Goal: Find specific page/section: Find specific page/section

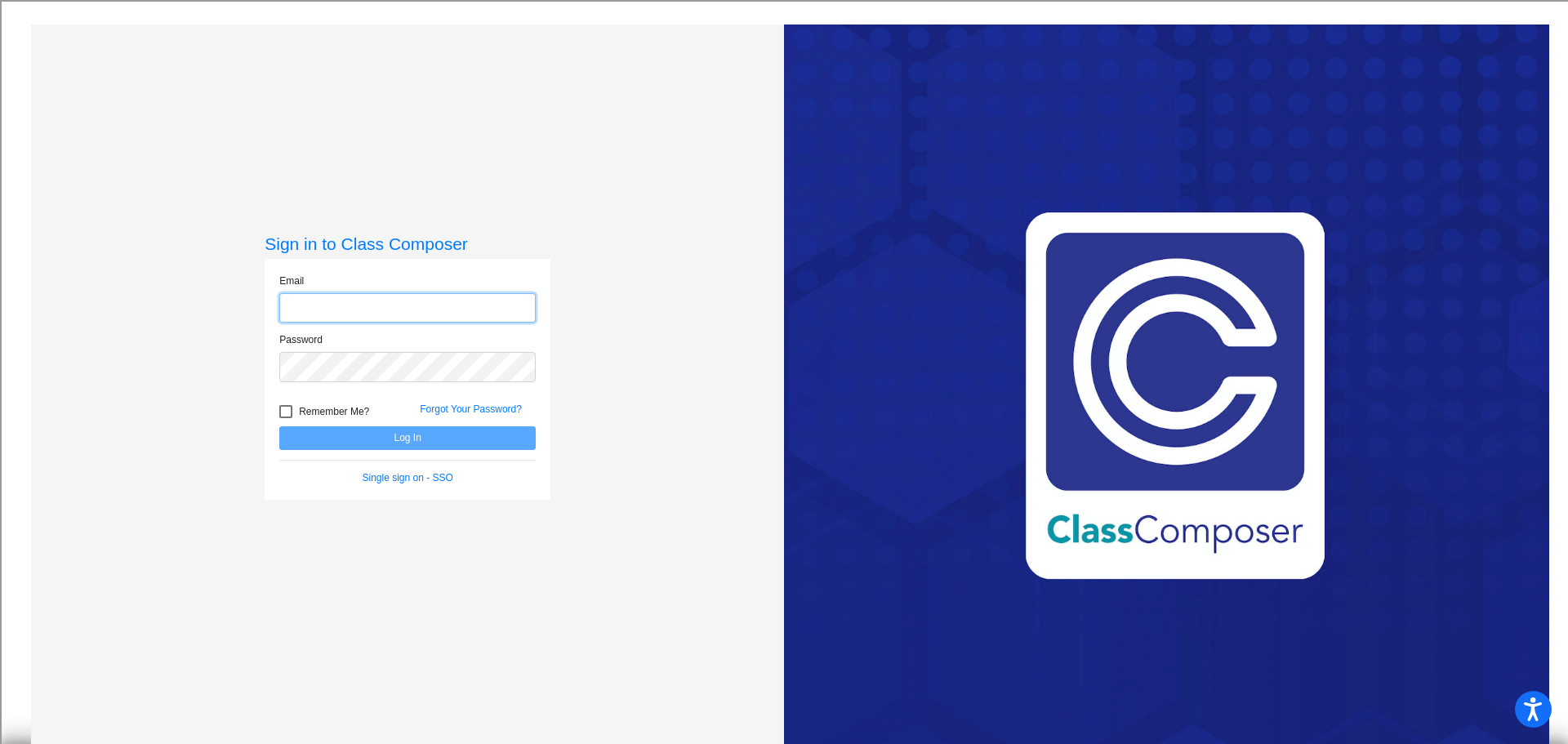
type input "[EMAIL_ADDRESS][DOMAIN_NAME]"
click at [449, 436] on button "Log In" at bounding box center [407, 438] width 256 height 23
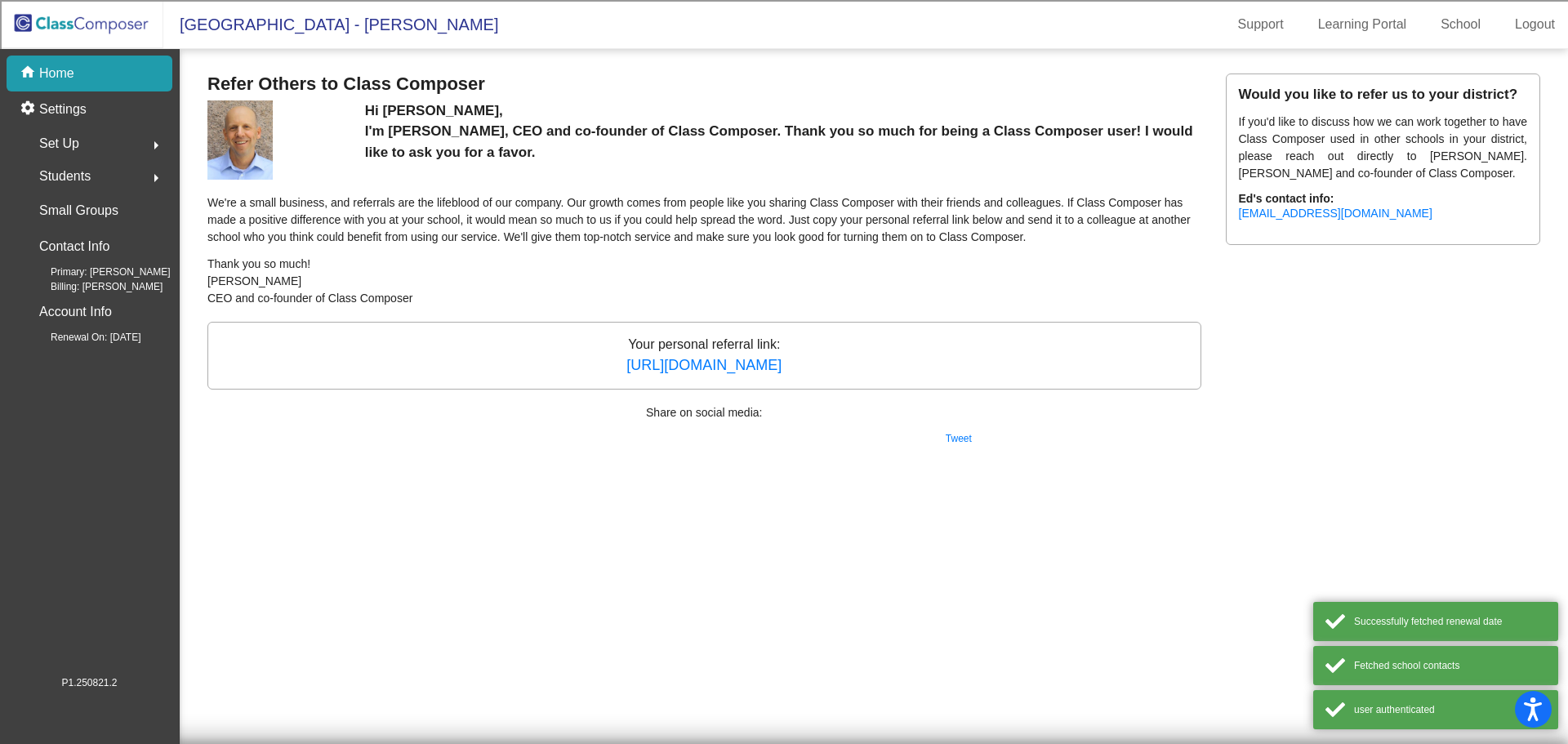
click at [98, 21] on img at bounding box center [82, 24] width 164 height 48
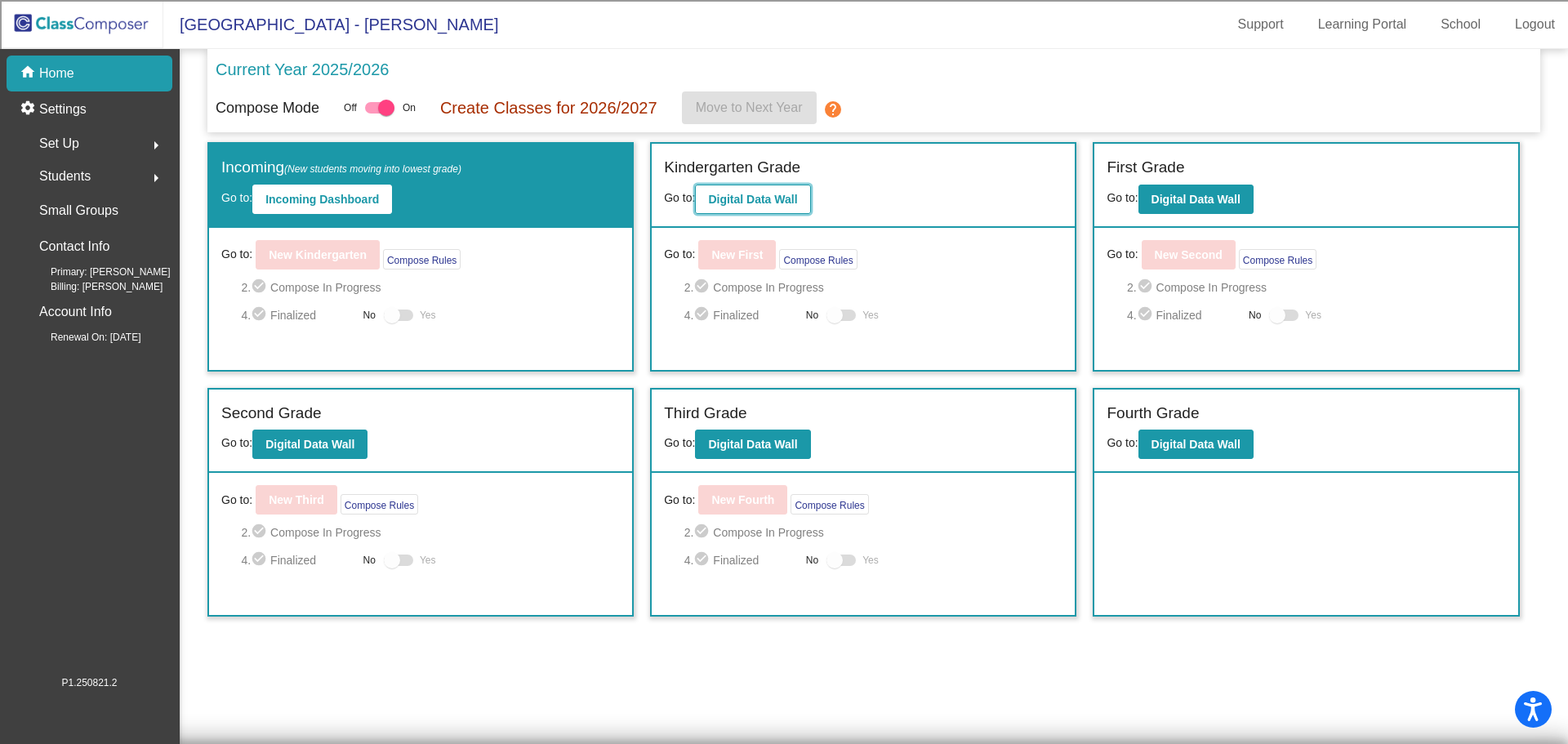
click at [779, 200] on b "Digital Data Wall" at bounding box center [753, 200] width 89 height 13
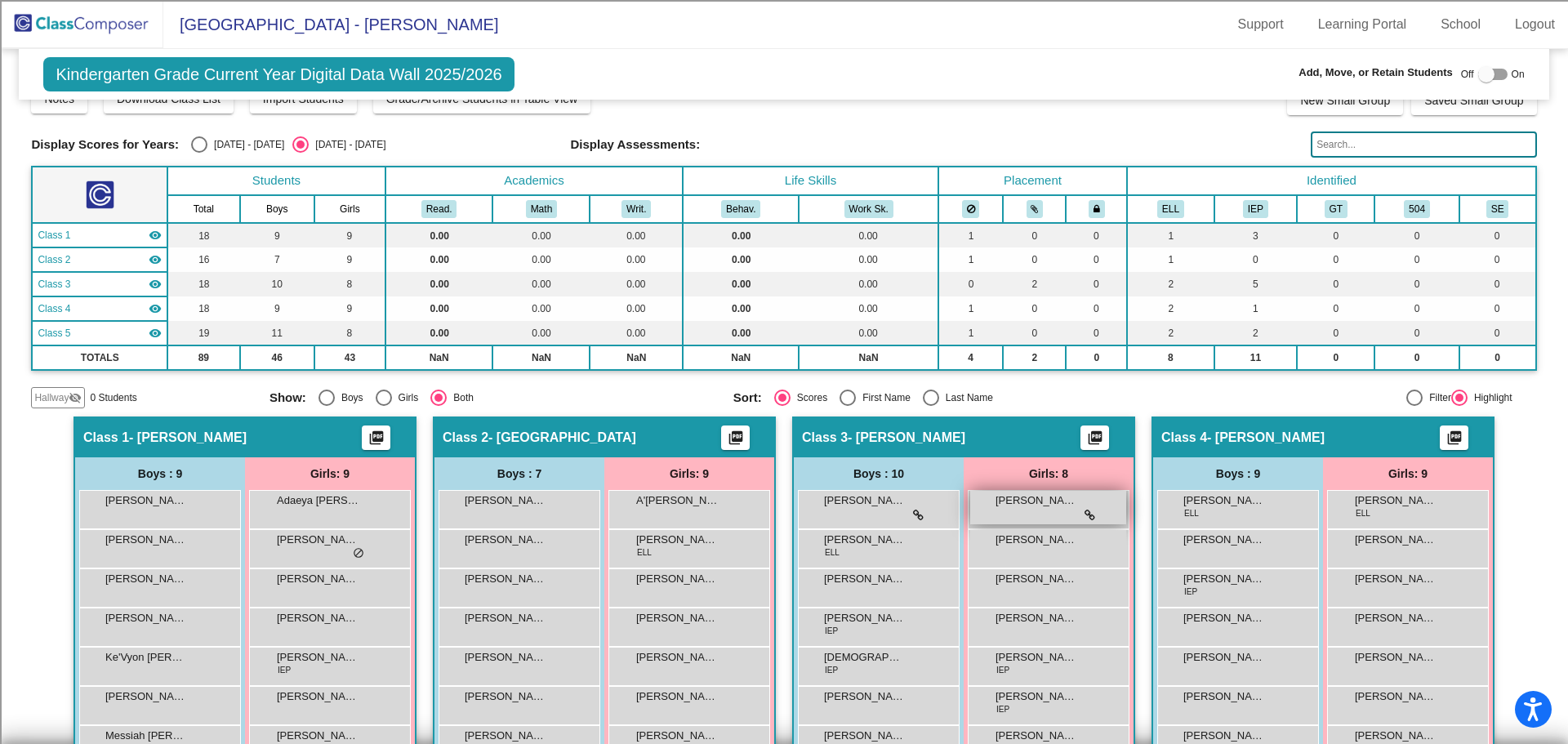
scroll to position [245, 0]
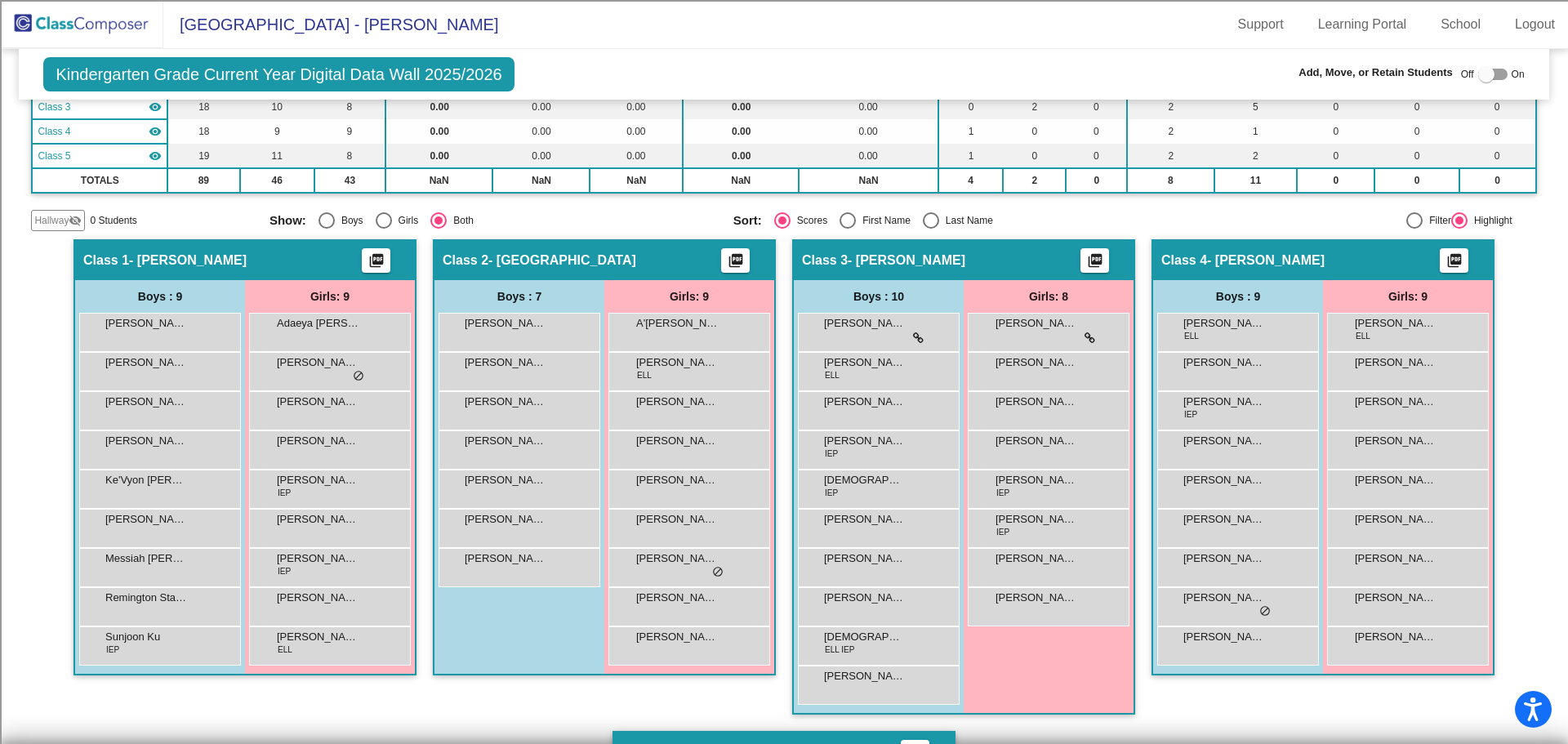
click at [34, 436] on div "Hallway - Hallway Class picture_as_pdf Add Student First Name Last Name Student…" at bounding box center [784, 750] width 1505 height 1022
click at [7, 423] on mat-sidenav-content "Kindergarten Grade Current Year Digital Data Wall 2025/2026 Add, Move, or Retai…" at bounding box center [784, 397] width 1568 height 695
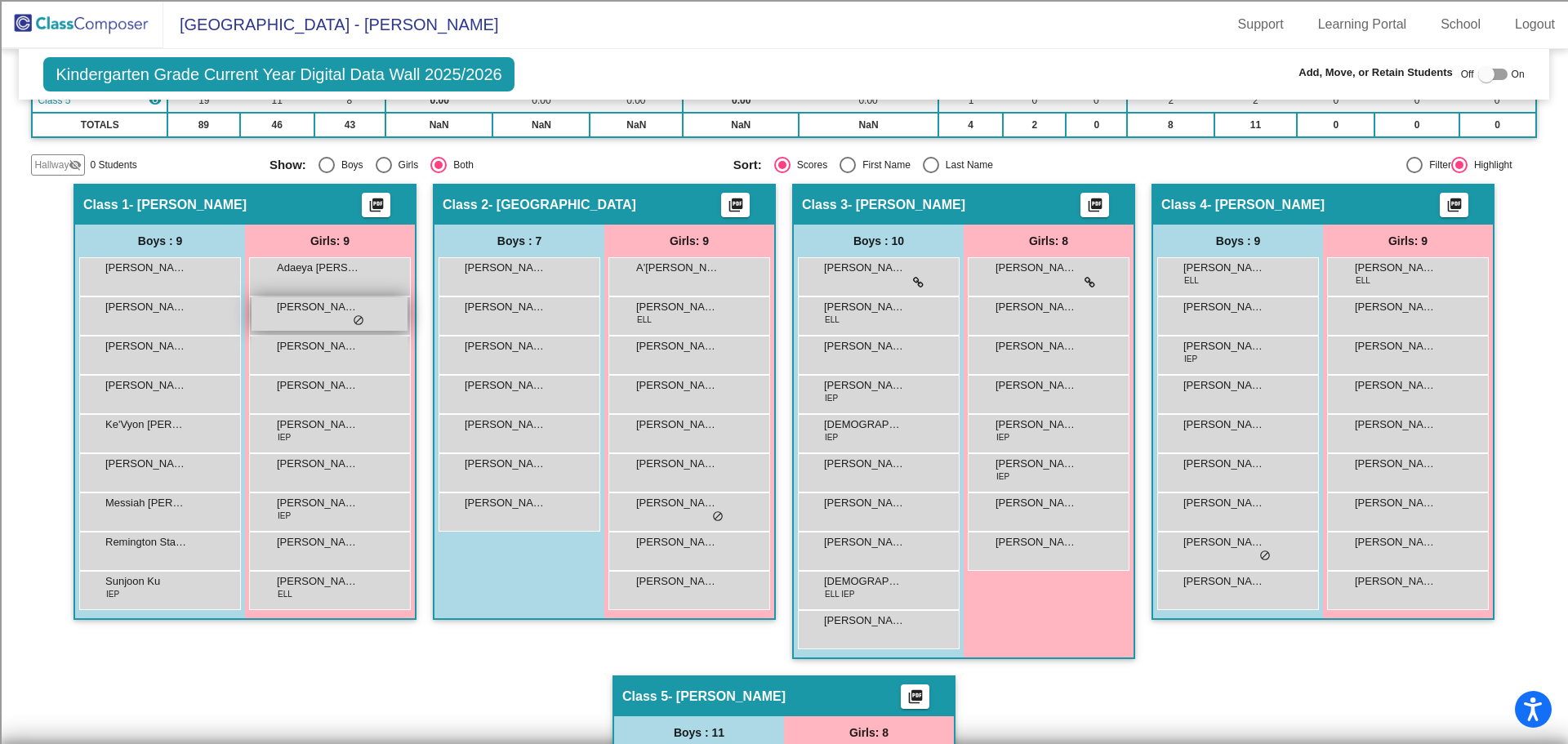
scroll to position [273, 0]
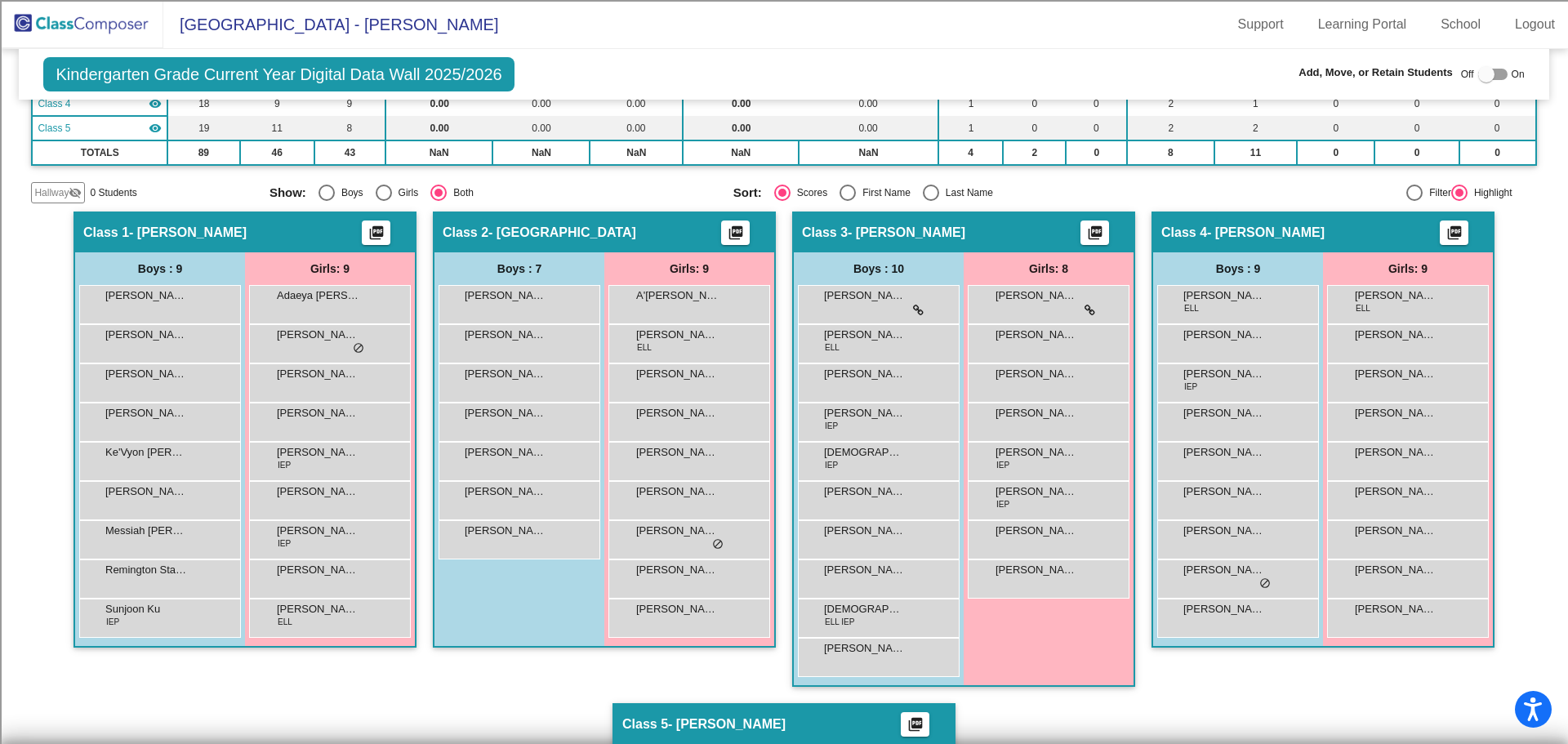
click at [612, 180] on div "Display Scores for Years: [DATE] - [DATE] [DATE] - [DATE] Grade/Archive Student…" at bounding box center [784, 19] width 1505 height 367
click at [89, 18] on img at bounding box center [82, 24] width 164 height 48
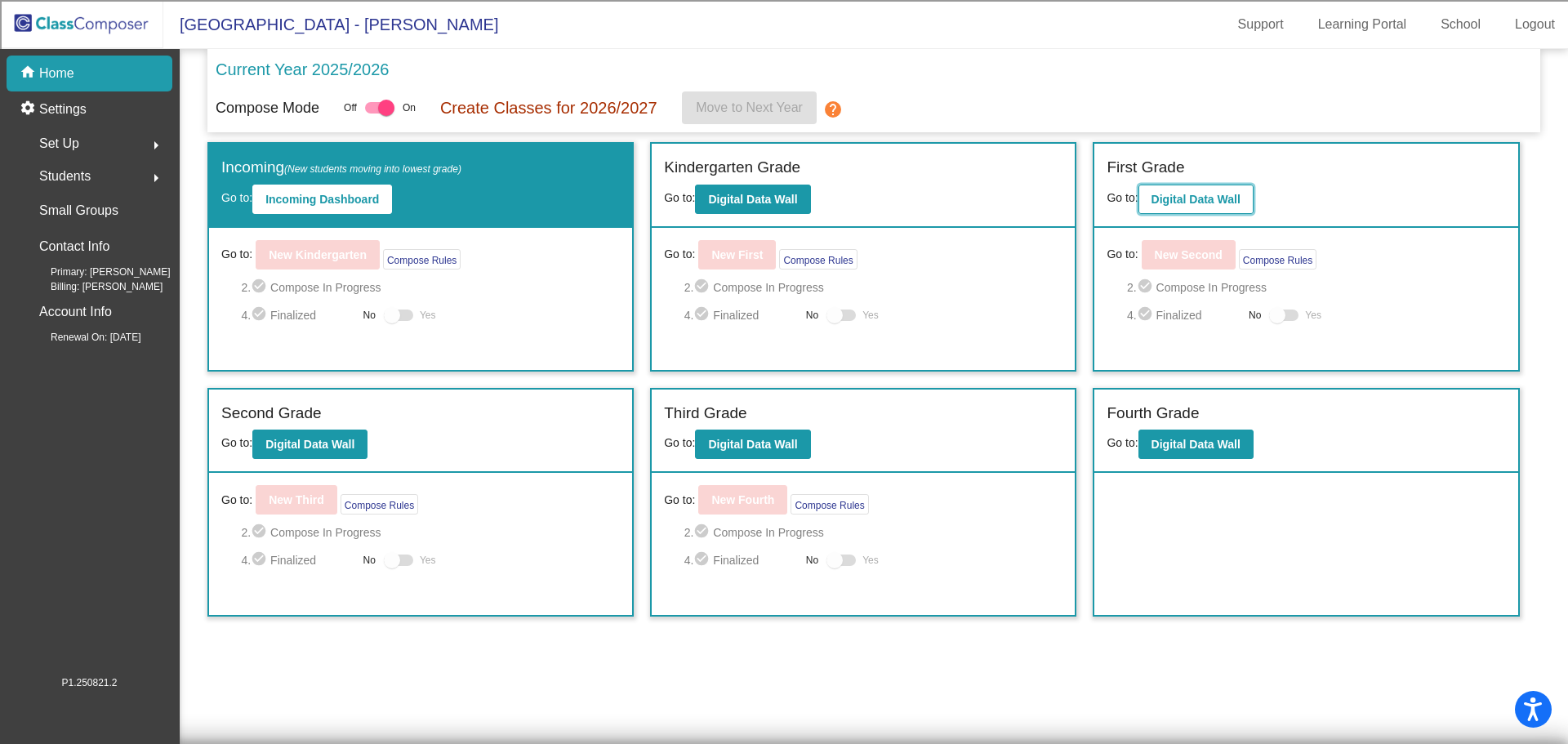
click at [1212, 204] on b "Digital Data Wall" at bounding box center [1196, 200] width 89 height 13
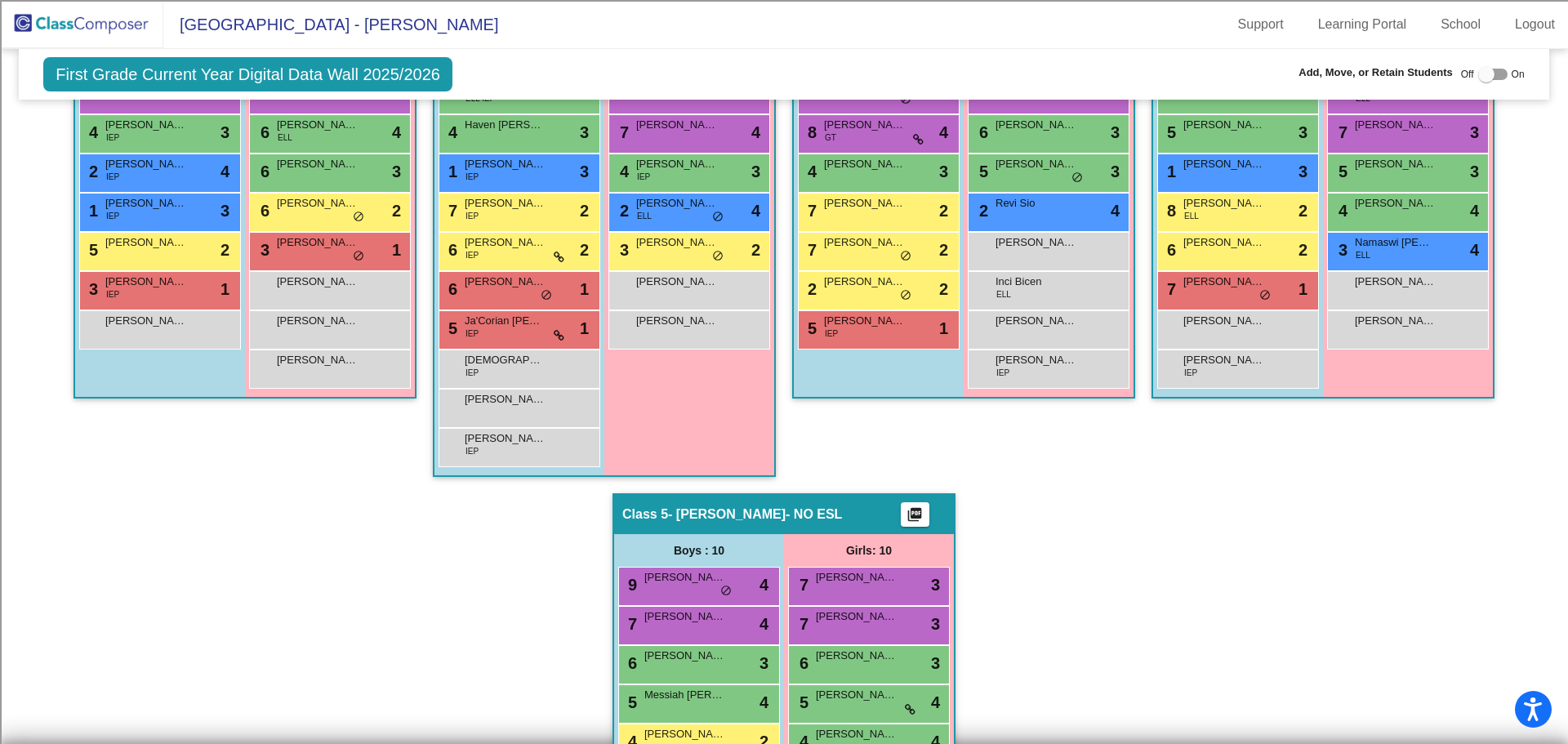
scroll to position [802, 0]
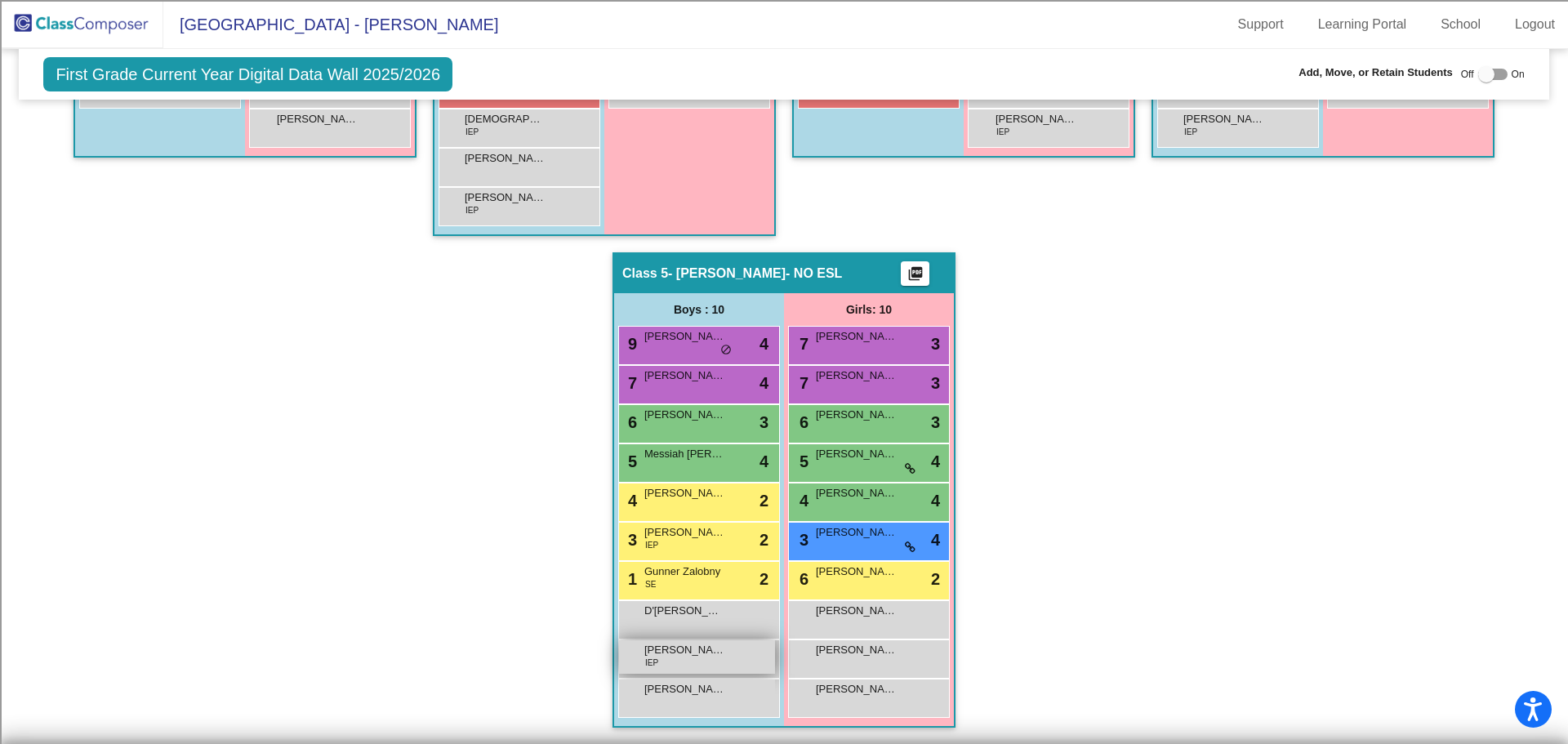
click at [702, 664] on div "[PERSON_NAME] IEP lock do_not_disturb_alt" at bounding box center [697, 657] width 156 height 33
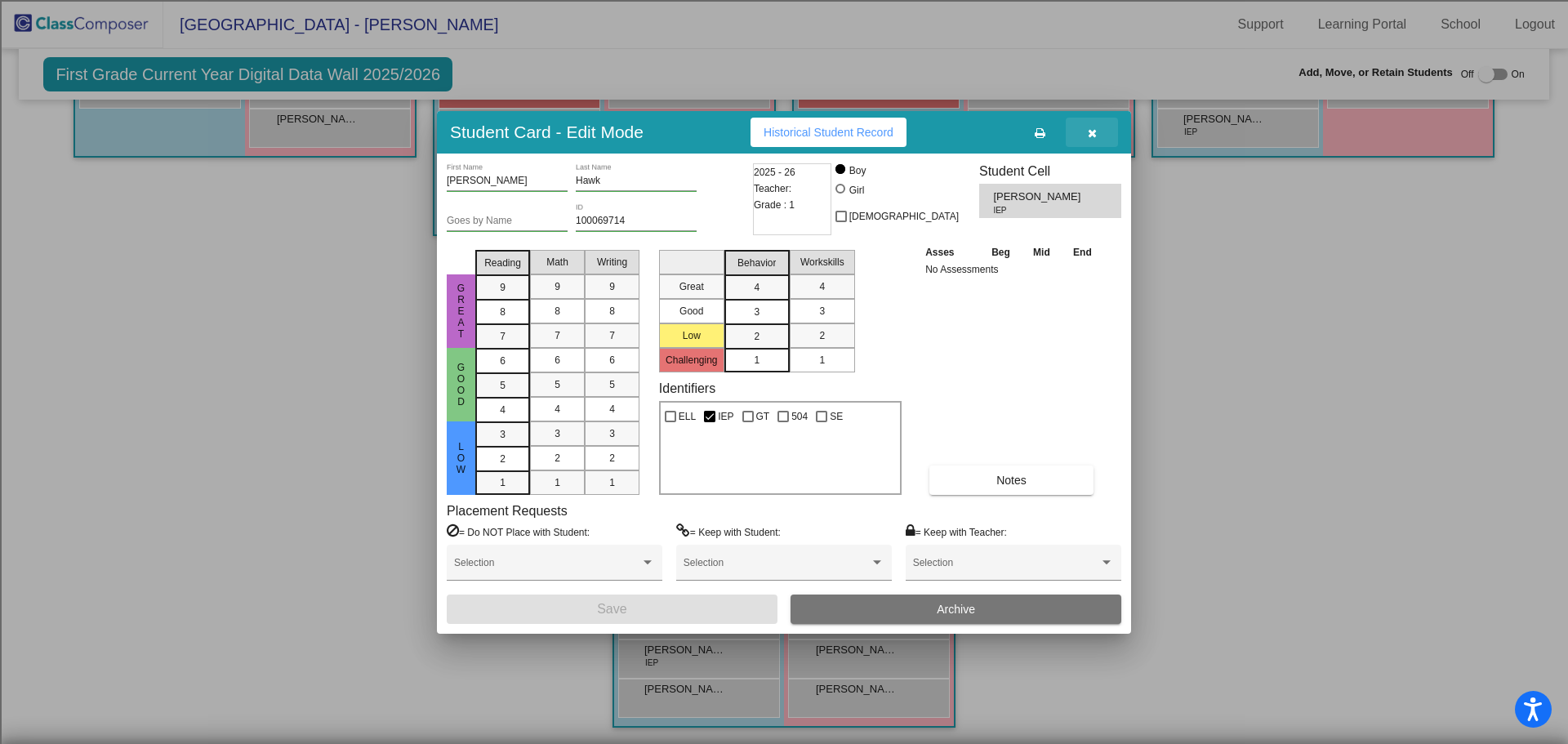
click at [1088, 136] on icon "button" at bounding box center [1092, 134] width 9 height 12
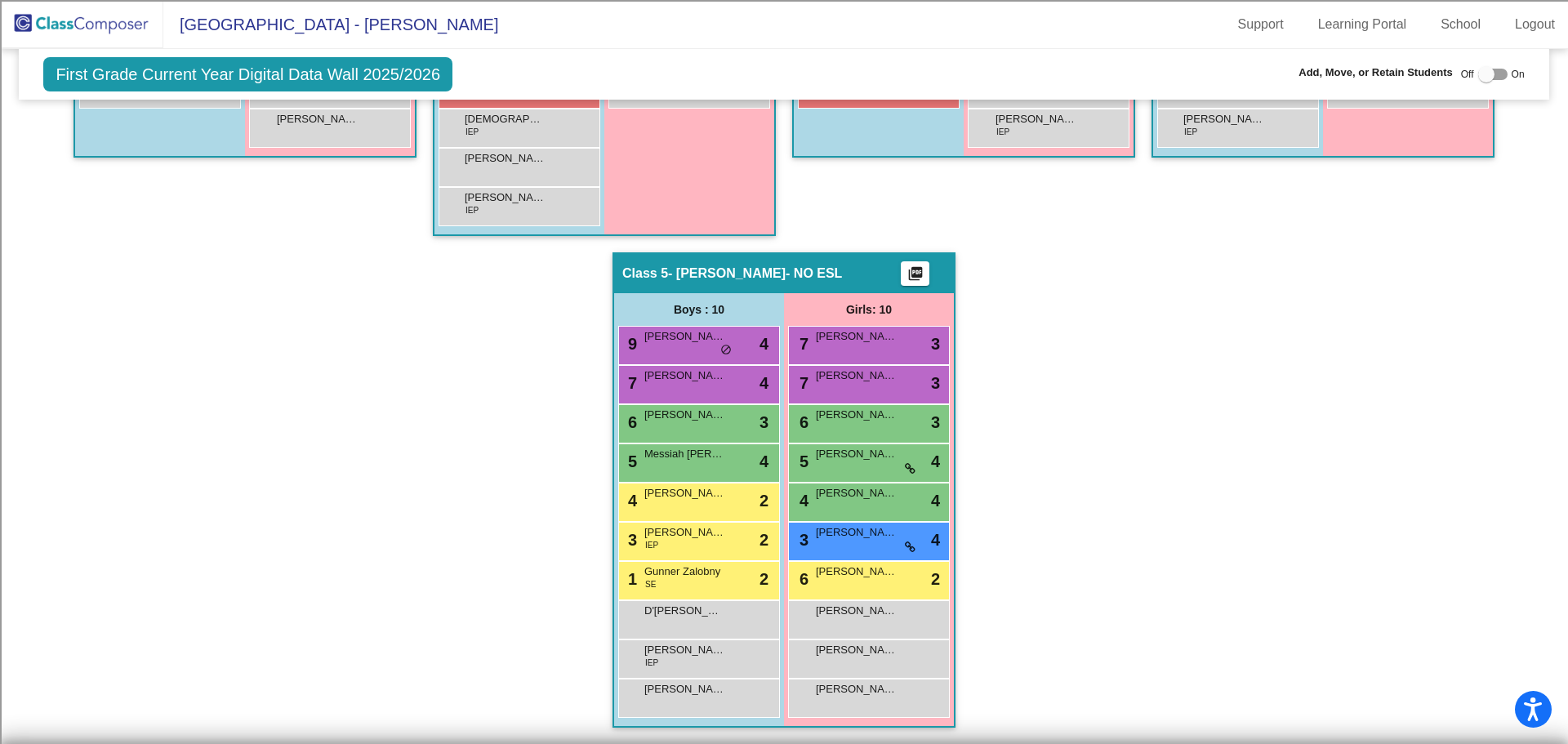
click at [1126, 404] on div "Hallway - Hallway Class picture_as_pdf Add Student First Name Last Name Student…" at bounding box center [784, 213] width 1505 height 1061
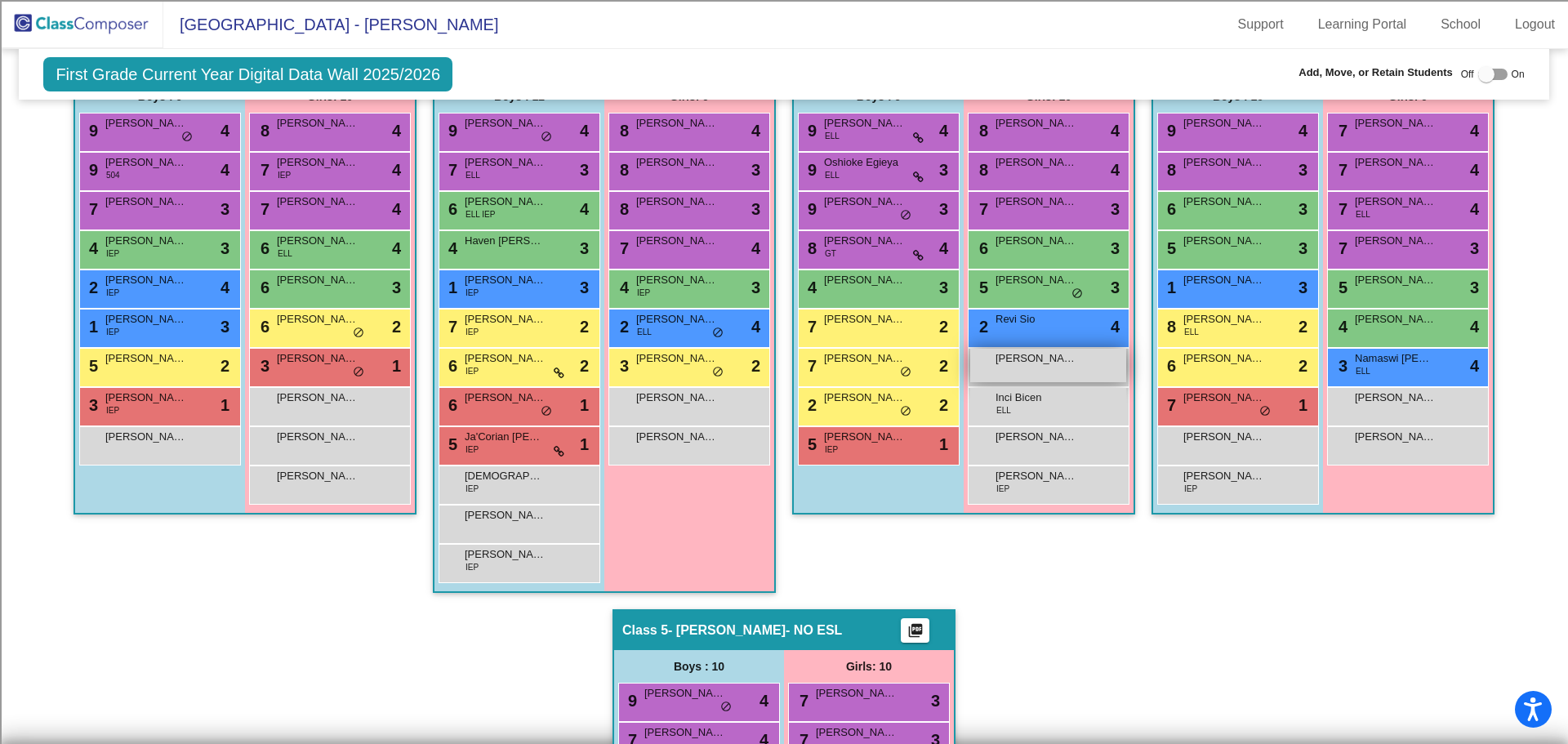
scroll to position [393, 0]
